Goal: Task Accomplishment & Management: Complete application form

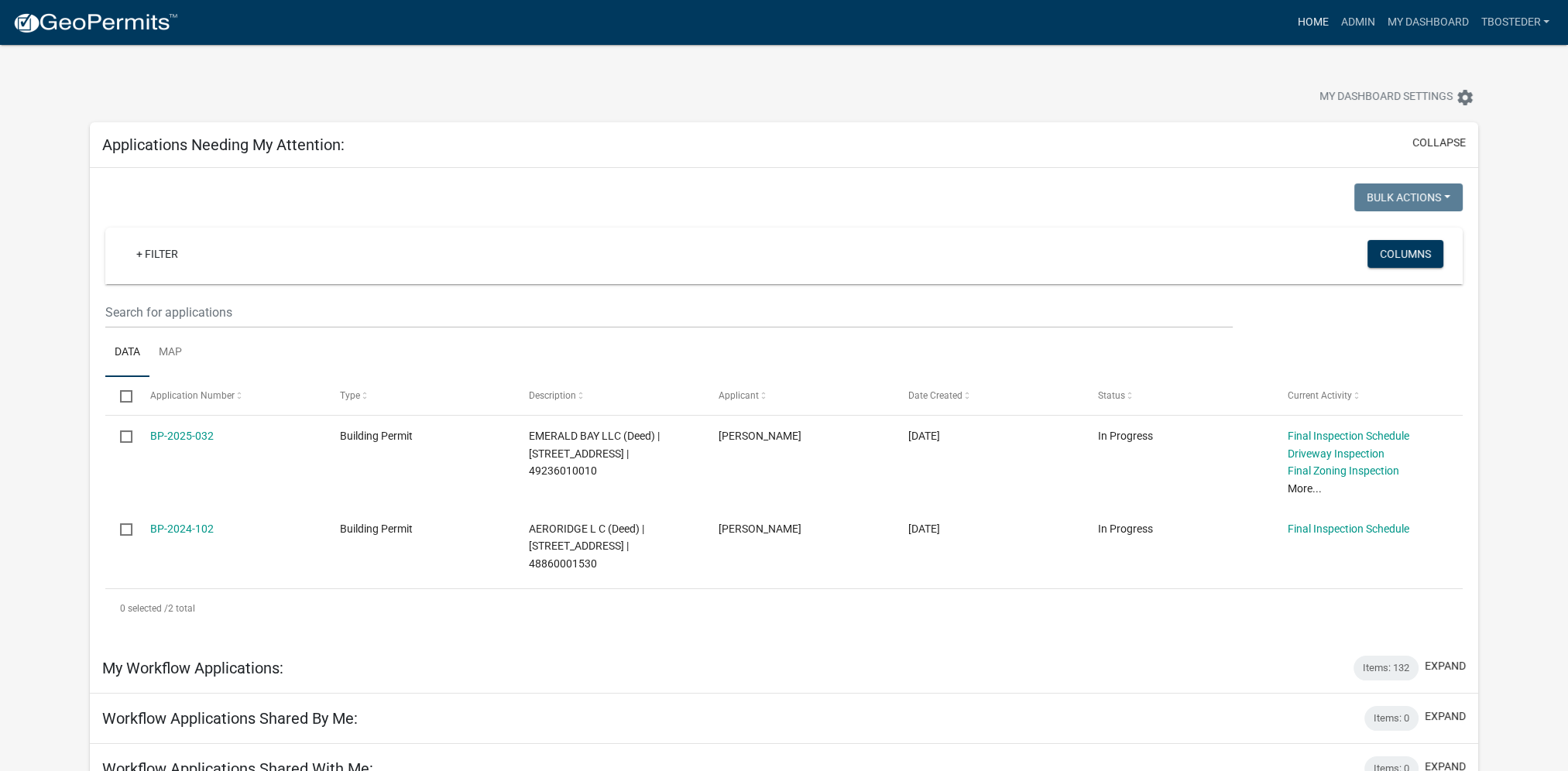
drag, startPoint x: 0, startPoint y: 0, endPoint x: 1305, endPoint y: 25, distance: 1305.2
click at [1305, 25] on link "Home" at bounding box center [1313, 22] width 44 height 29
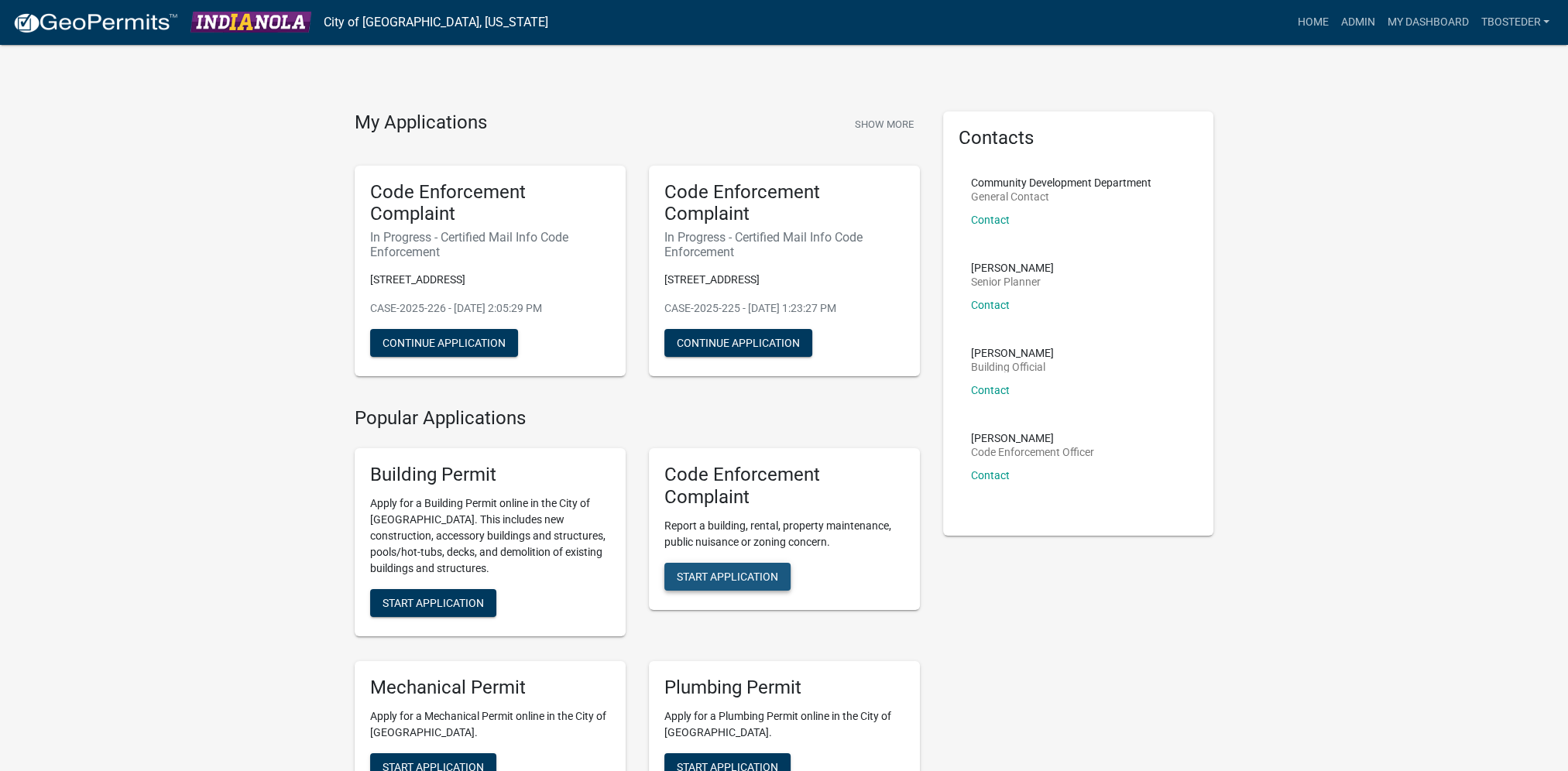
click at [703, 573] on span "Start Application" at bounding box center [728, 576] width 102 height 12
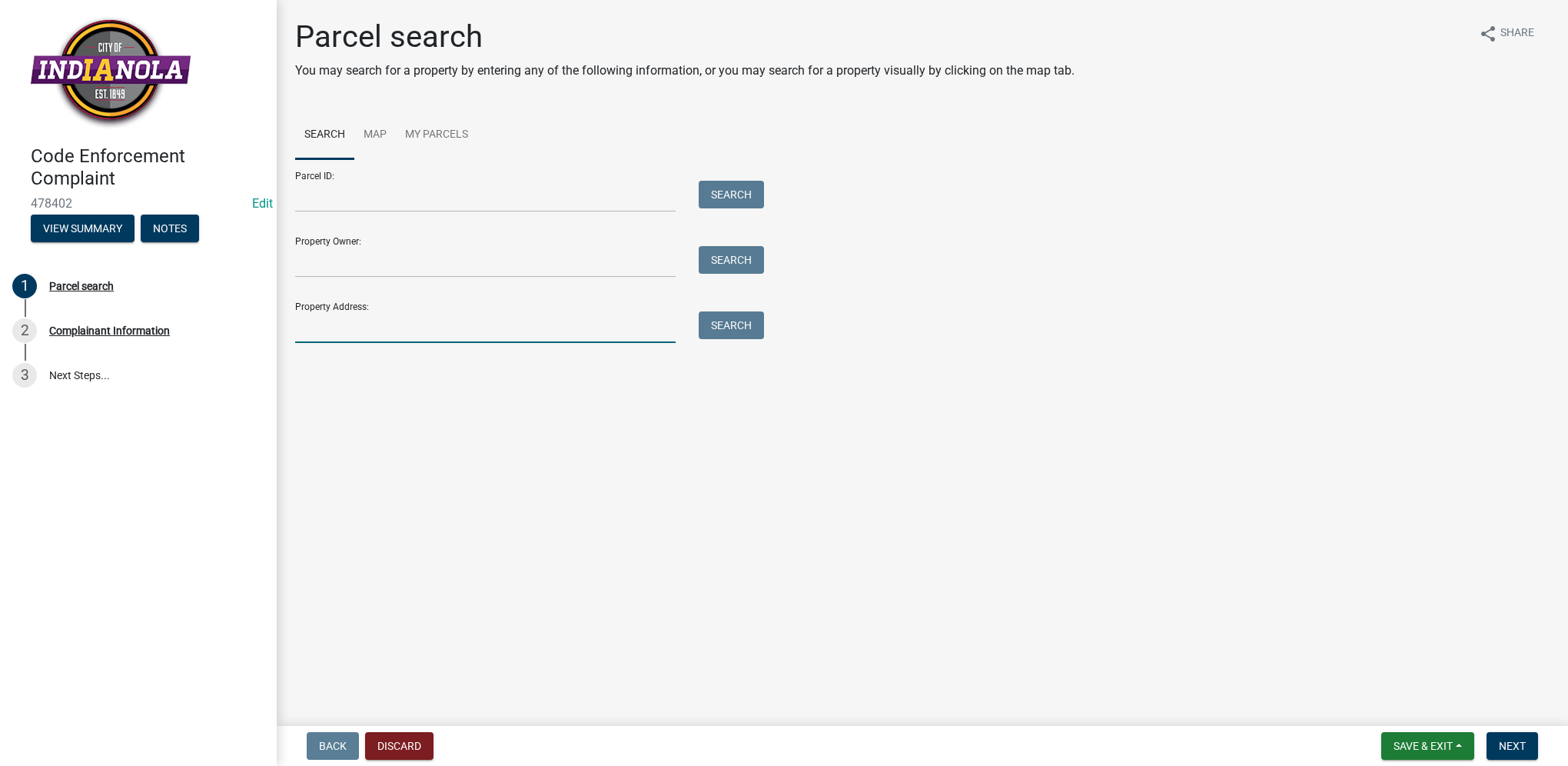
click at [443, 335] on input "Property Address:" at bounding box center [485, 327] width 380 height 32
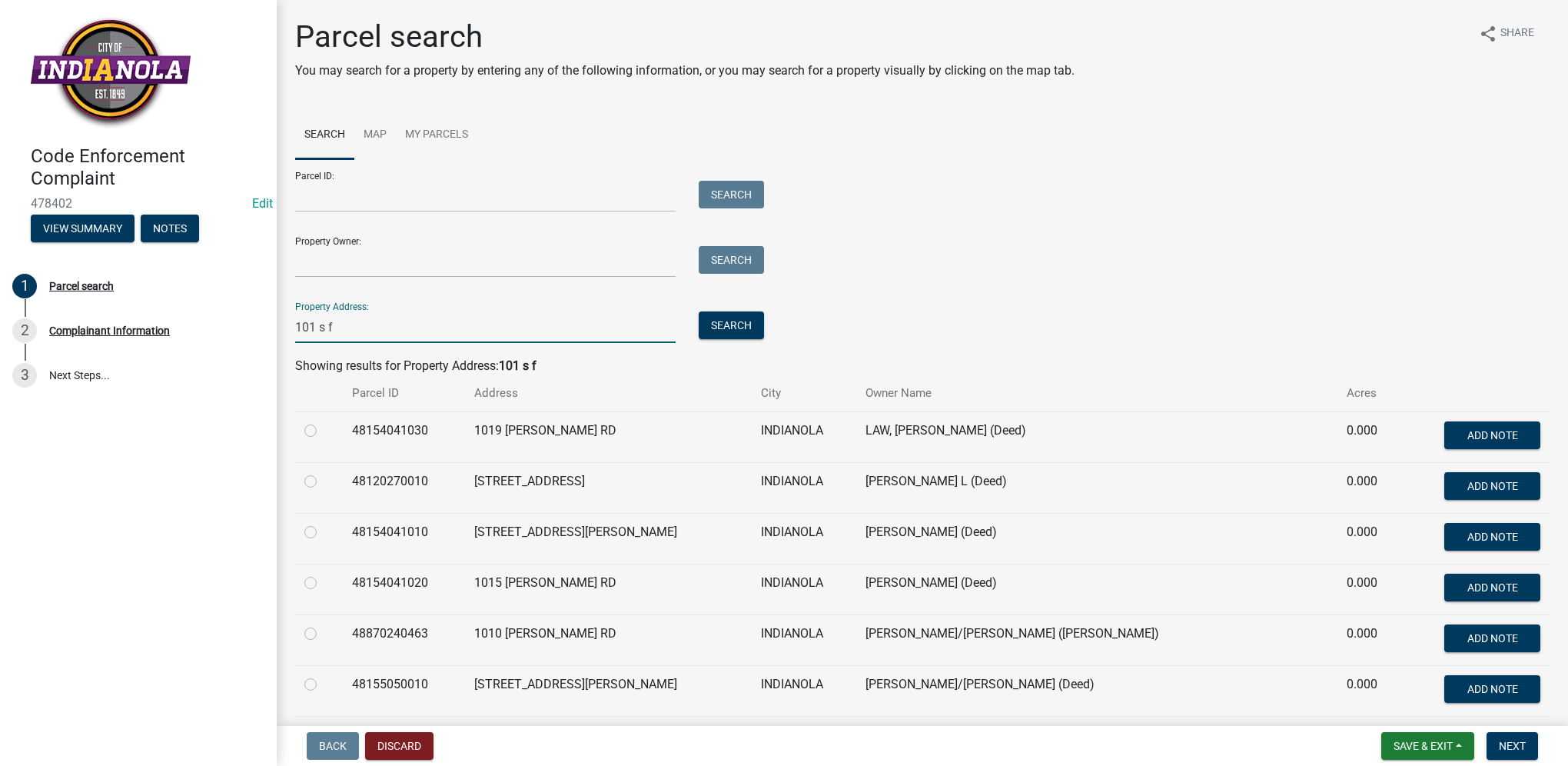
click at [443, 335] on input "101 s f" at bounding box center [485, 327] width 380 height 32
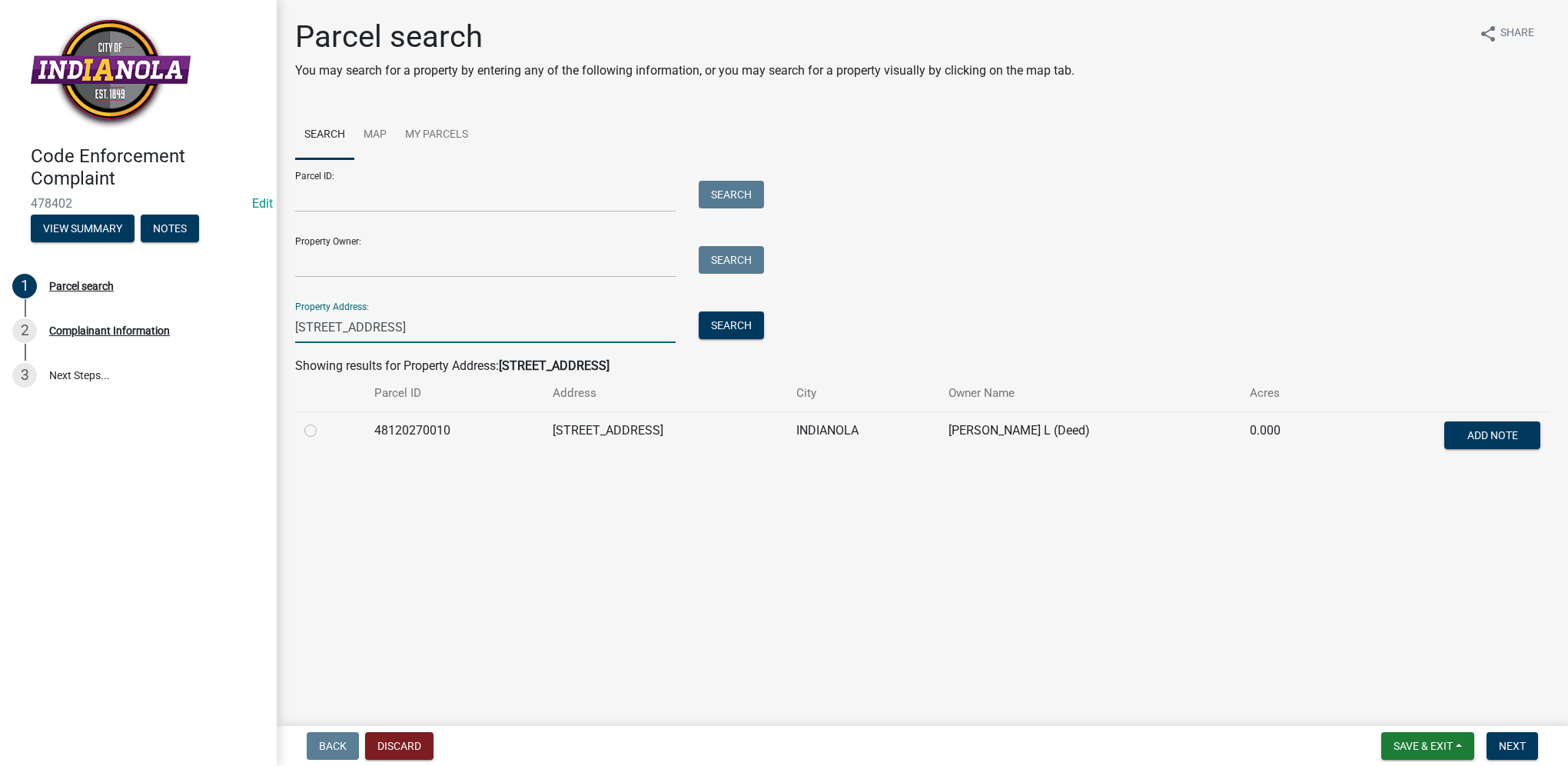
type input "[STREET_ADDRESS]"
click at [323, 421] on label at bounding box center [323, 421] width 0 height 0
click at [323, 430] on input "radio" at bounding box center [327, 426] width 10 height 10
radio input "true"
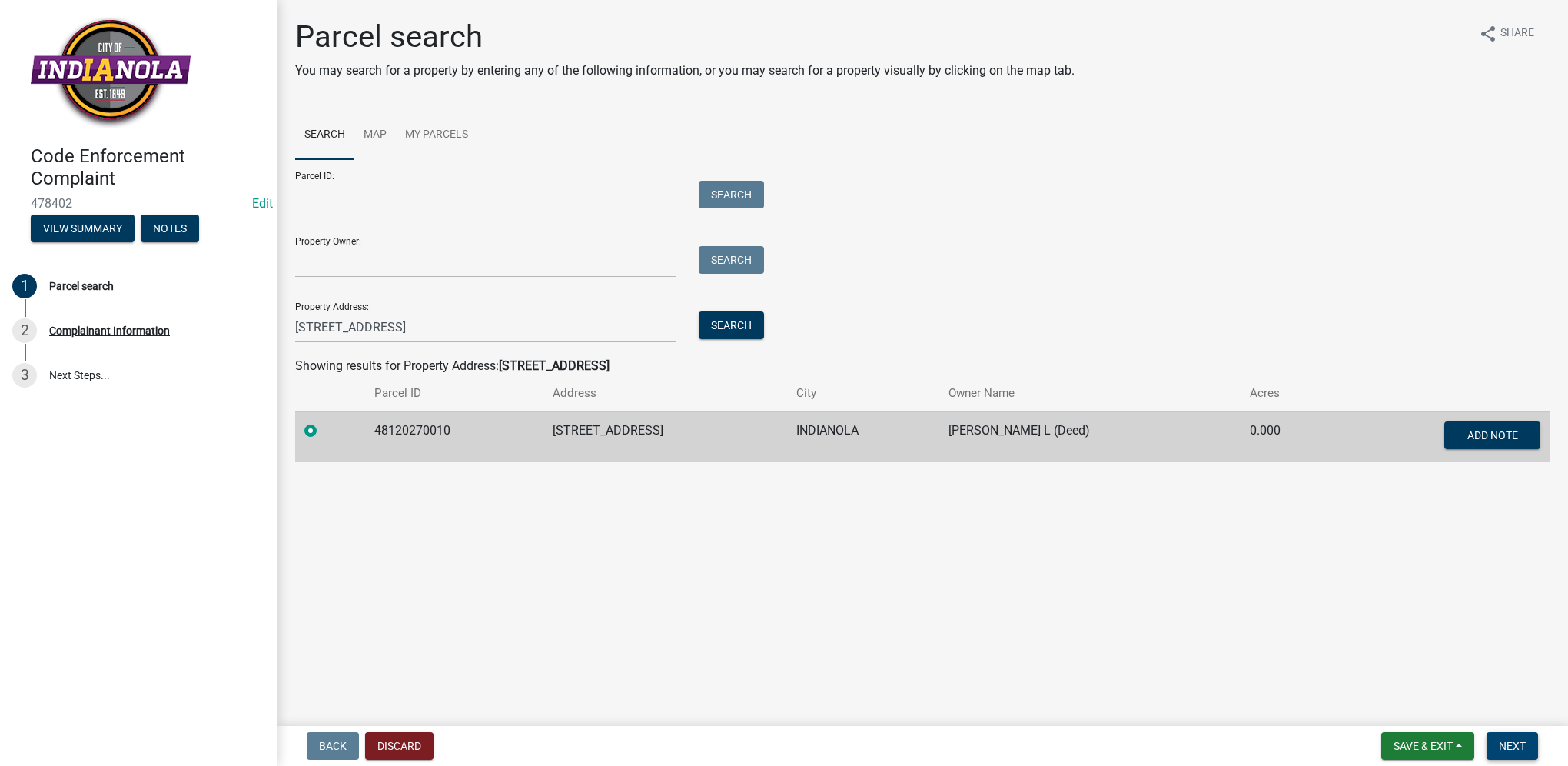
click at [1513, 745] on span "Next" at bounding box center [1512, 746] width 27 height 12
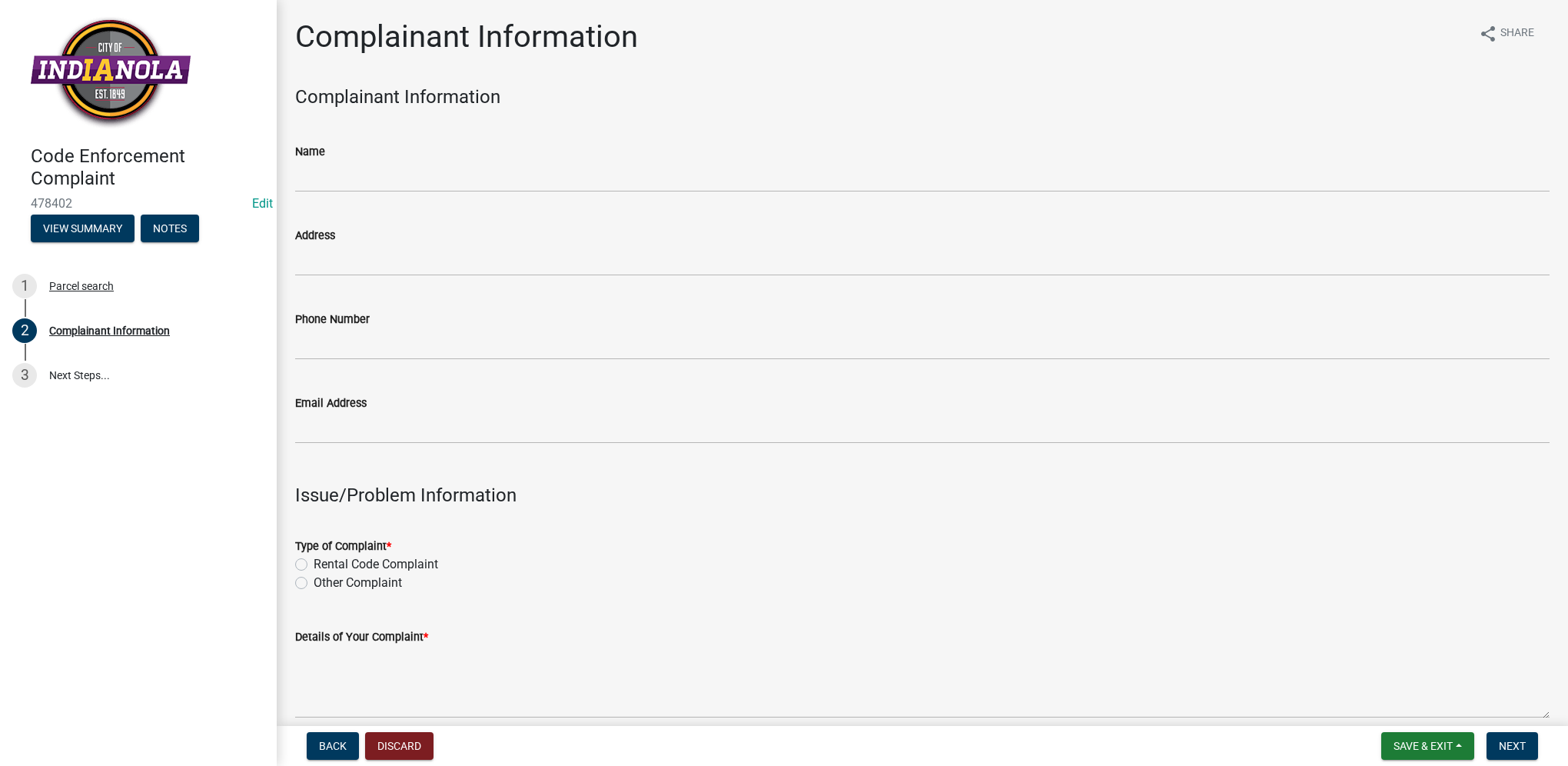
click at [314, 585] on label "Other Complaint" at bounding box center [358, 582] width 89 height 19
click at [314, 583] on input "Other Complaint" at bounding box center [318, 578] width 10 height 10
radio input "true"
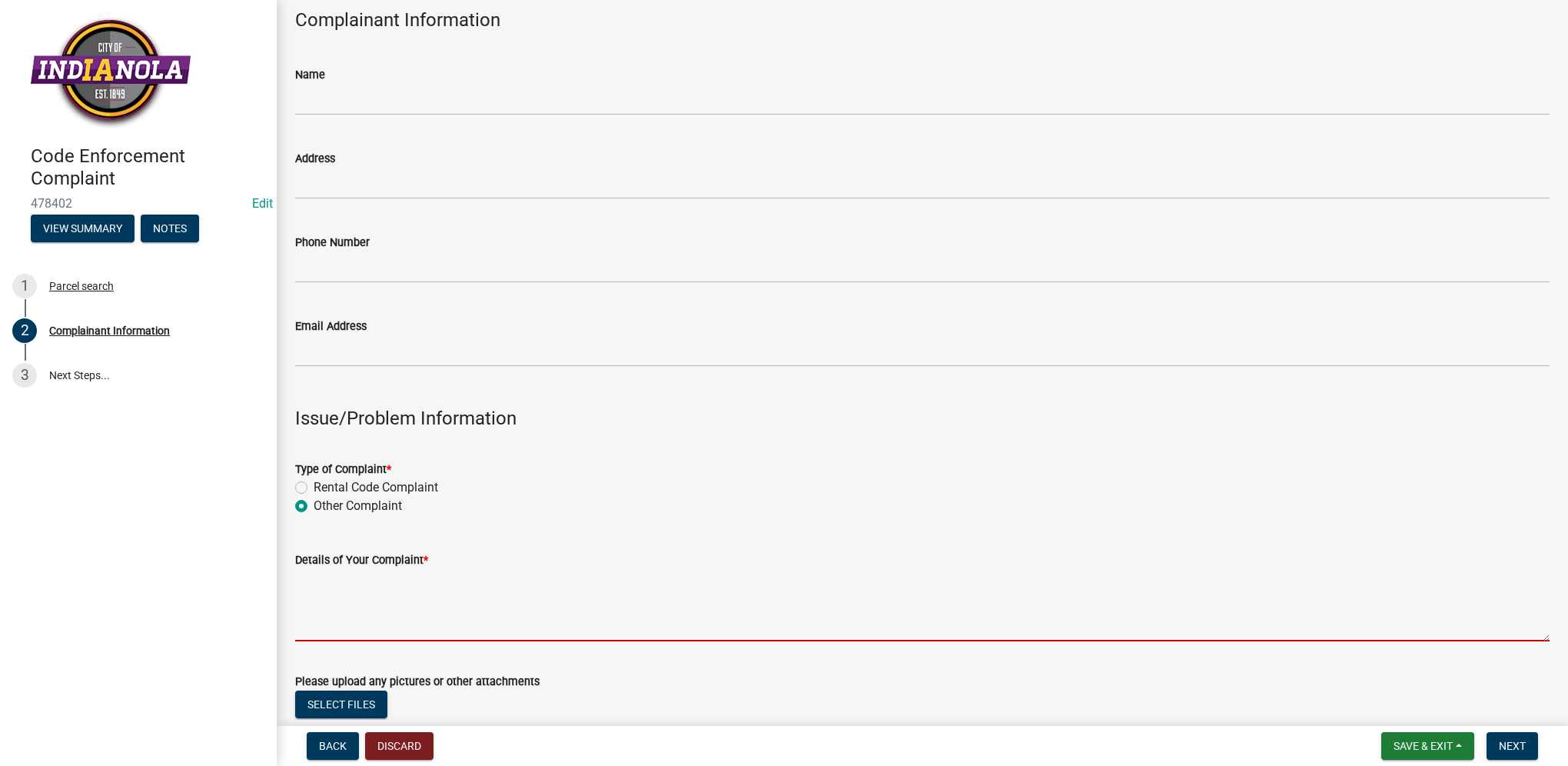
click at [485, 594] on textarea "Details of Your Complaint *" at bounding box center [923, 606] width 1255 height 73
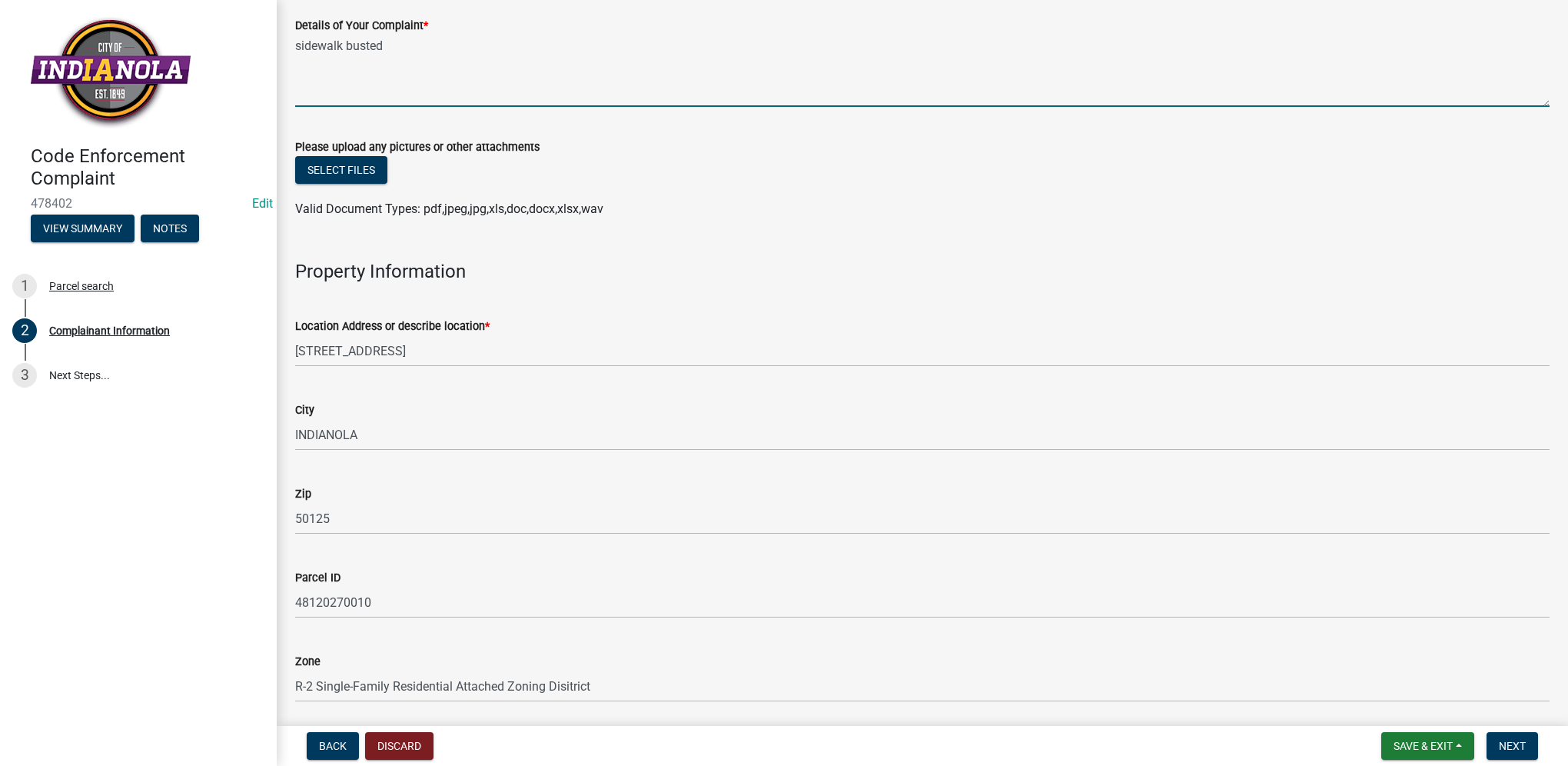
scroll to position [615, 0]
type textarea "sidewalk busted"
click at [1532, 741] on button "Next" at bounding box center [1513, 746] width 51 height 27
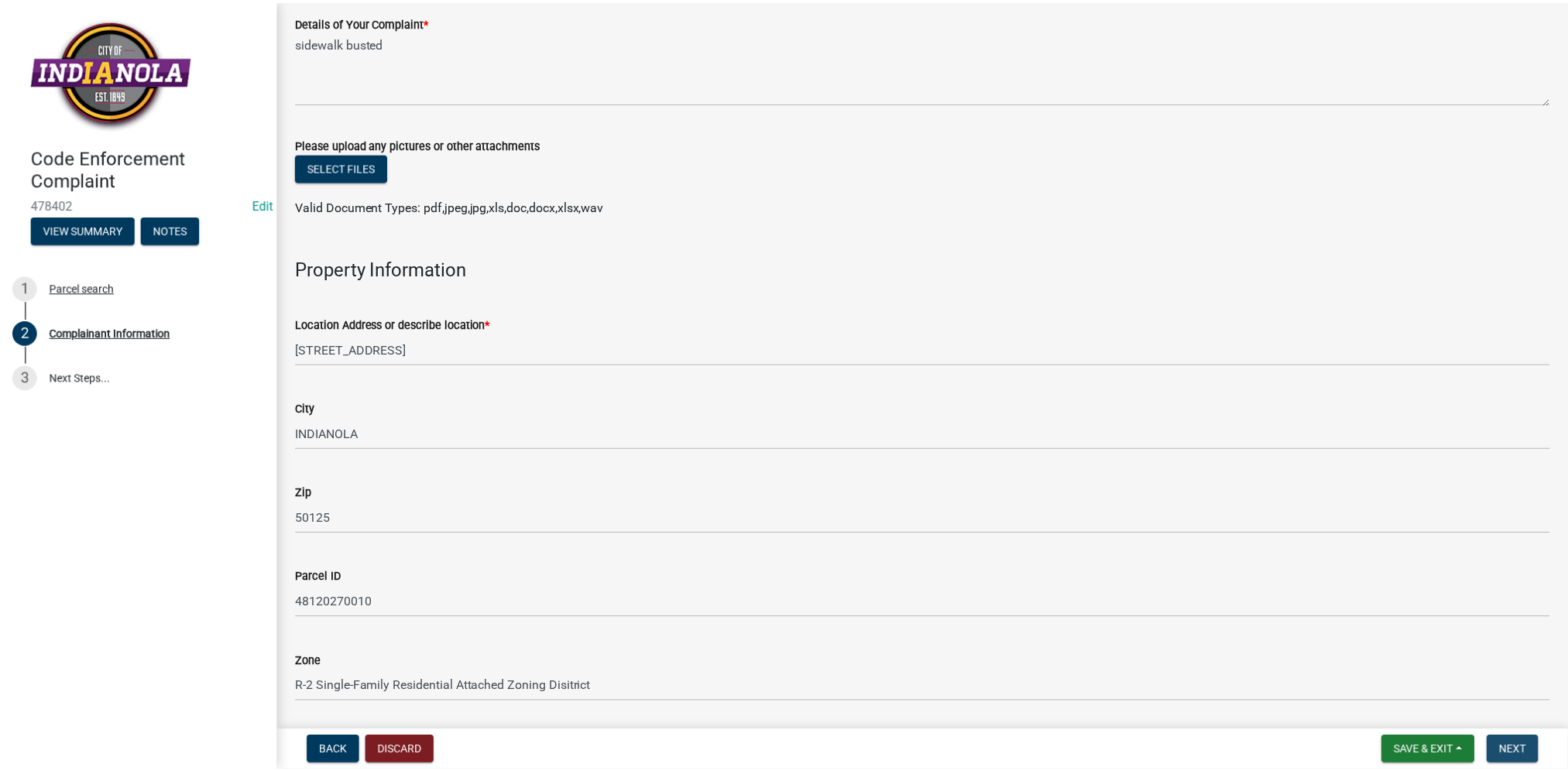
scroll to position [0, 0]
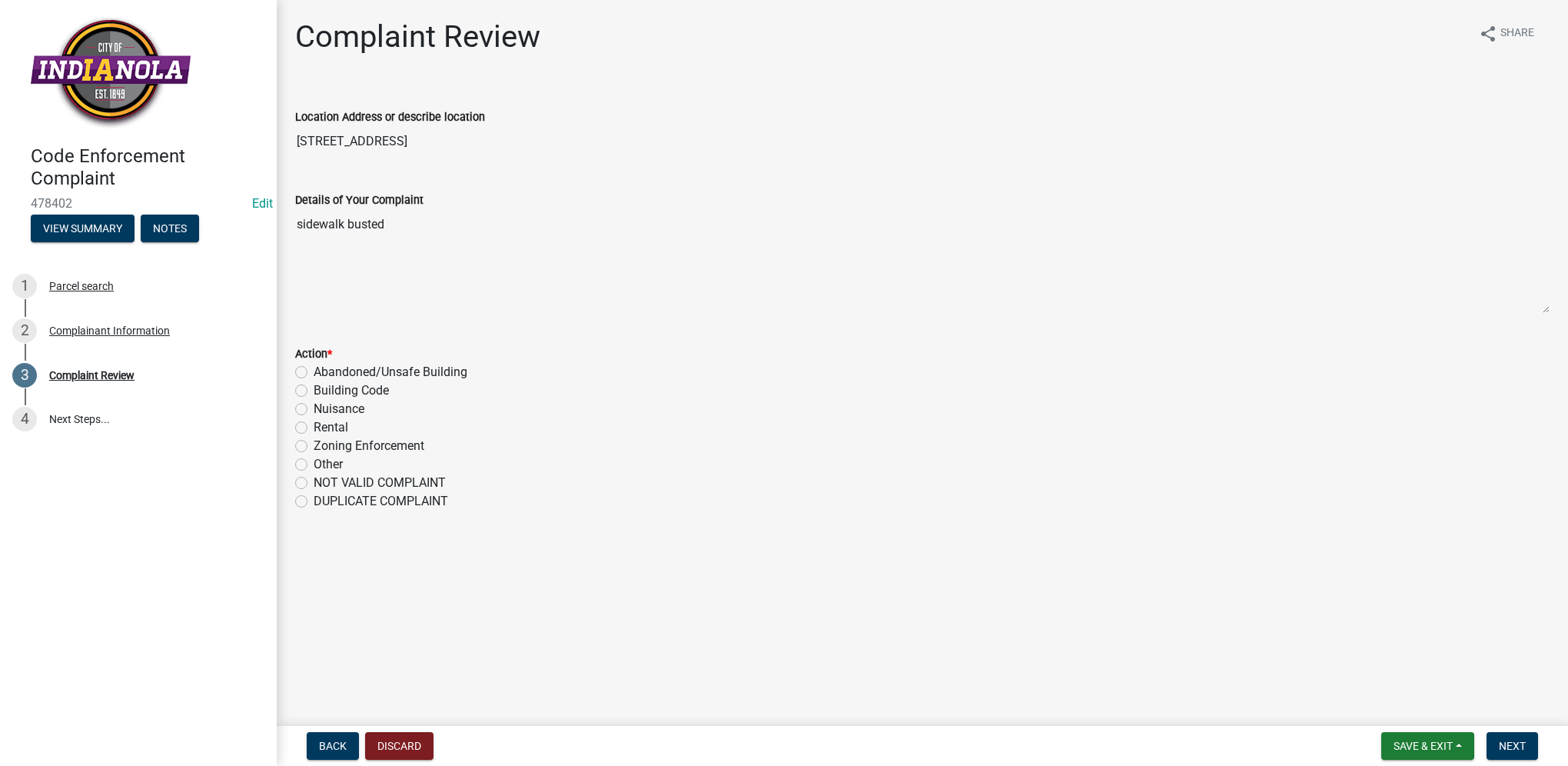
click at [354, 414] on label "Nuisance" at bounding box center [339, 409] width 51 height 19
click at [324, 410] on input "Nuisance" at bounding box center [318, 404] width 10 height 10
radio input "true"
click at [1527, 745] on button "Next" at bounding box center [1513, 746] width 51 height 27
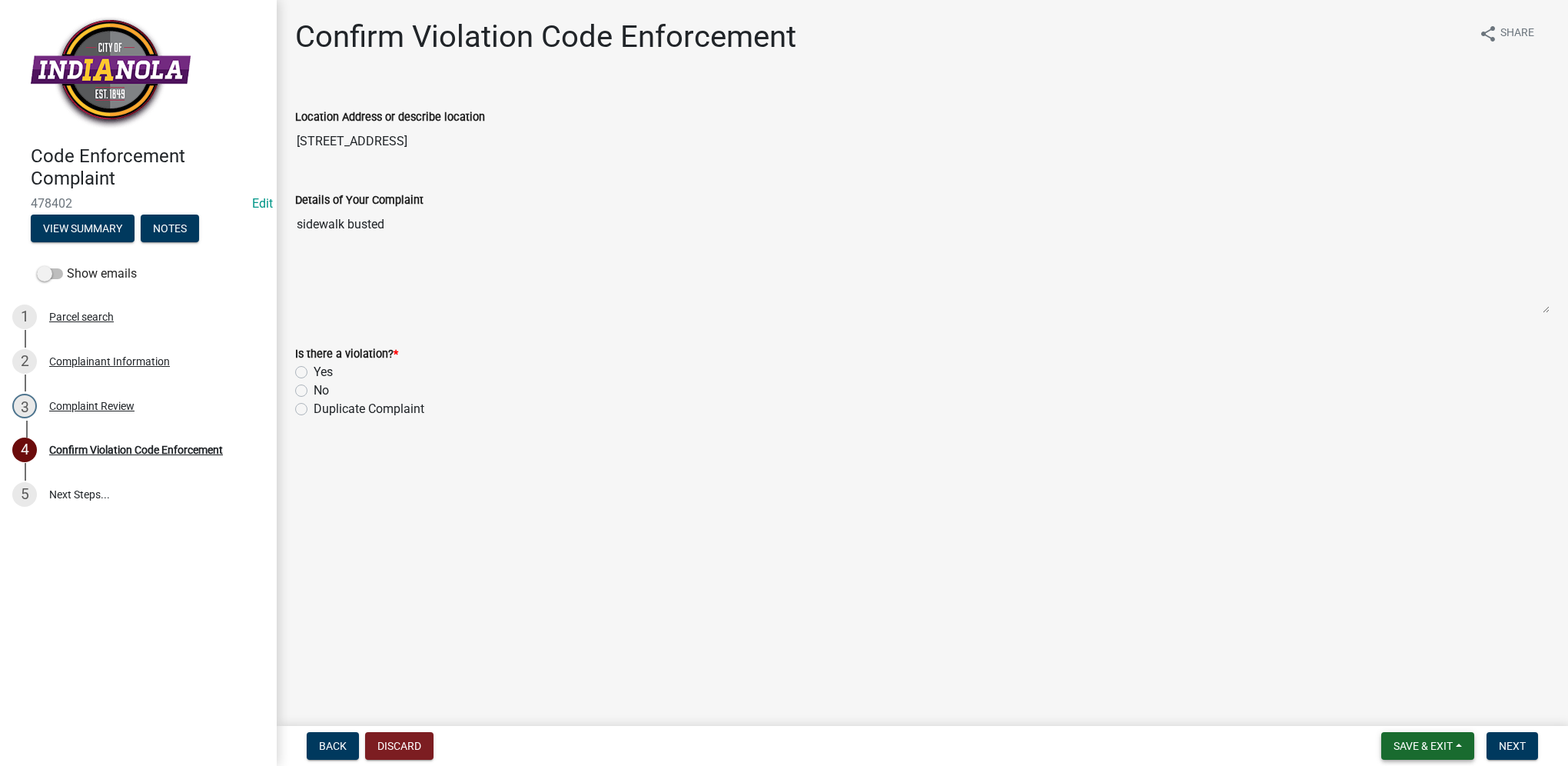
click at [1408, 745] on span "Save & Exit" at bounding box center [1424, 746] width 59 height 12
click at [1398, 707] on button "Save & Exit" at bounding box center [1413, 706] width 123 height 37
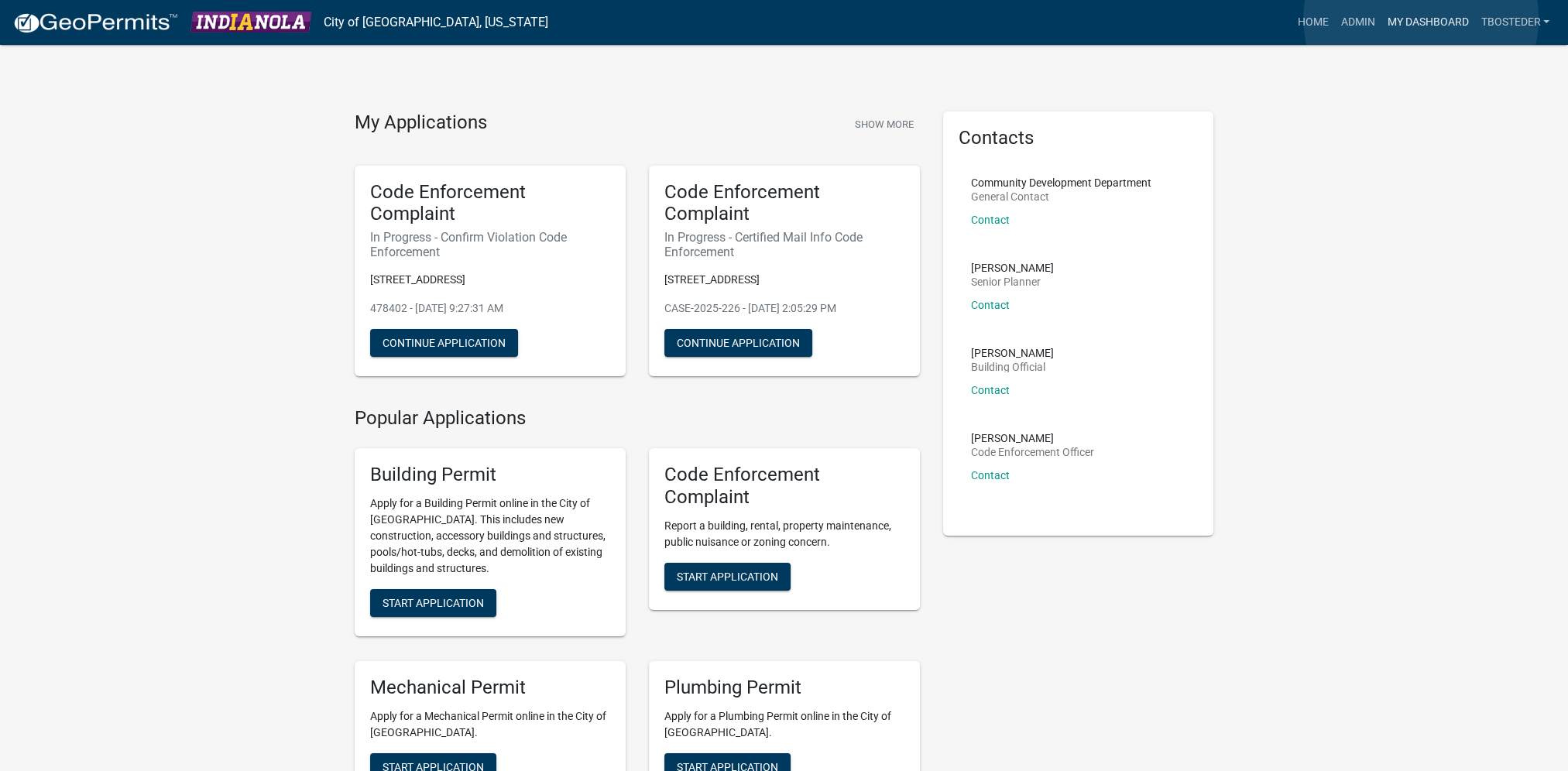
click at [1422, 19] on link "My Dashboard" at bounding box center [1428, 22] width 94 height 29
